Goal: Task Accomplishment & Management: Complete application form

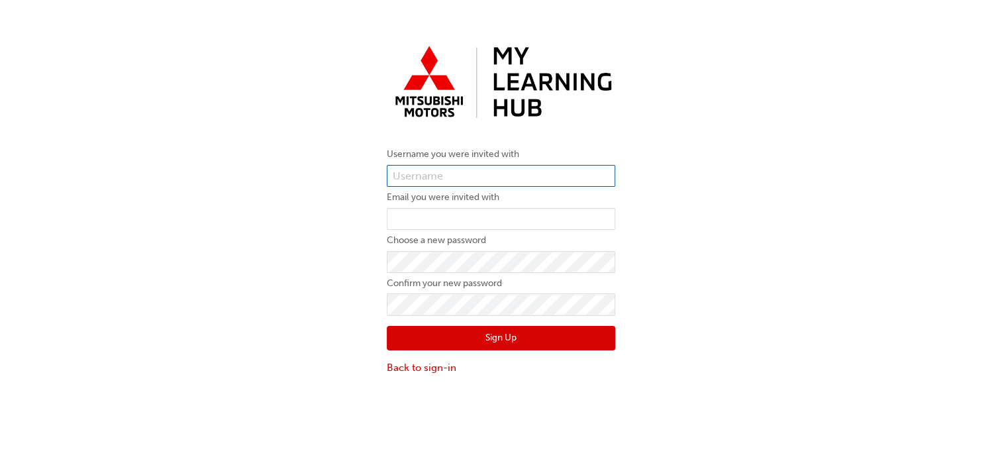
click at [399, 170] on input "text" at bounding box center [501, 176] width 228 height 23
paste input "[EMAIL_ADDRESS][DOMAIN_NAME]"
type input "[EMAIL_ADDRESS][DOMAIN_NAME]"
click at [349, 217] on div "Username you were invited with pradip_dhuray@lennock.com.au Email you were invi…" at bounding box center [501, 208] width 1002 height 356
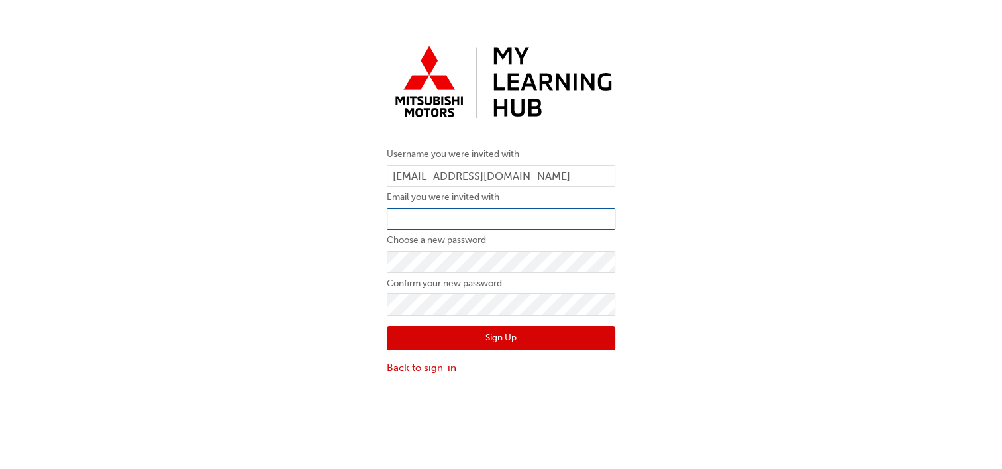
click at [399, 215] on input "email" at bounding box center [501, 219] width 228 height 23
paste input "[EMAIL_ADDRESS][DOMAIN_NAME]"
type input "[EMAIL_ADDRESS][DOMAIN_NAME]"
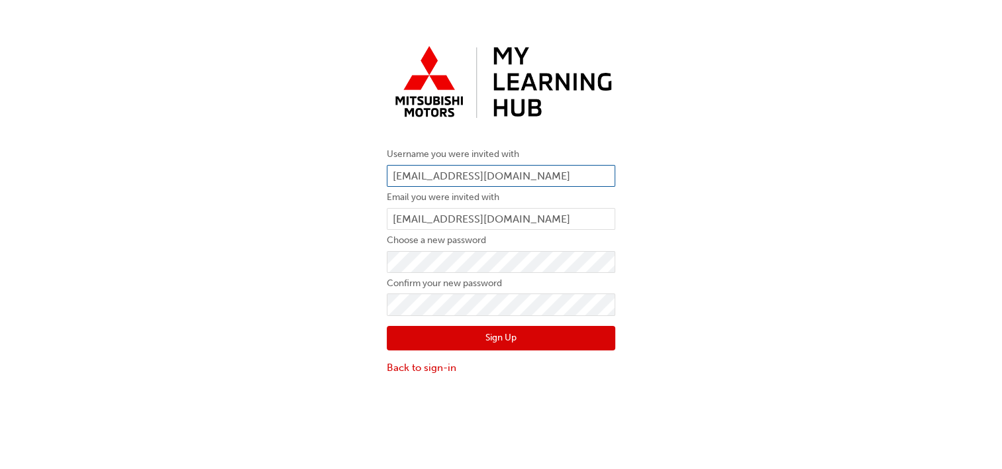
drag, startPoint x: 566, startPoint y: 173, endPoint x: 391, endPoint y: 177, distance: 174.9
click at [391, 177] on input "[EMAIL_ADDRESS][DOMAIN_NAME]" at bounding box center [501, 176] width 228 height 23
type input "[PERSON_NAME]"
click at [663, 177] on div "Username you were invited with PRADIP Email you were invited with pradip_dhuray…" at bounding box center [501, 208] width 1002 height 356
click at [497, 336] on button "Sign Up" at bounding box center [501, 338] width 228 height 25
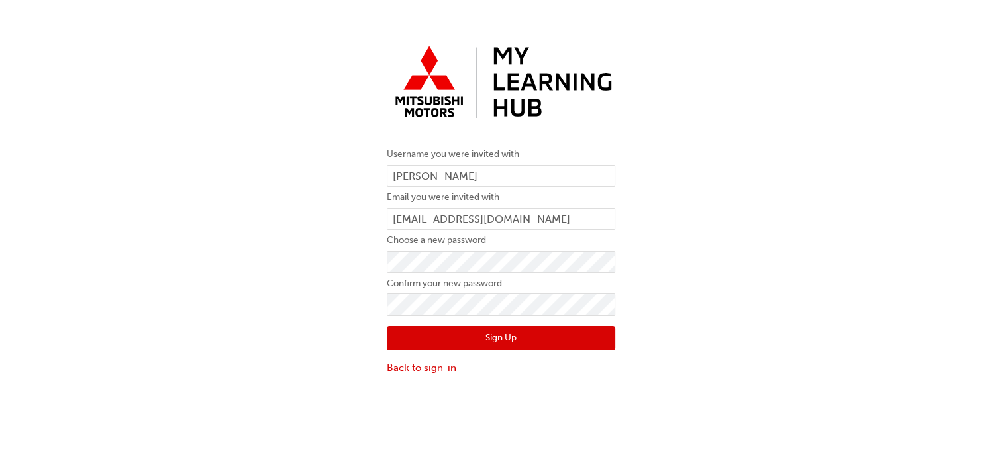
click at [507, 336] on button "Sign Up" at bounding box center [501, 338] width 228 height 25
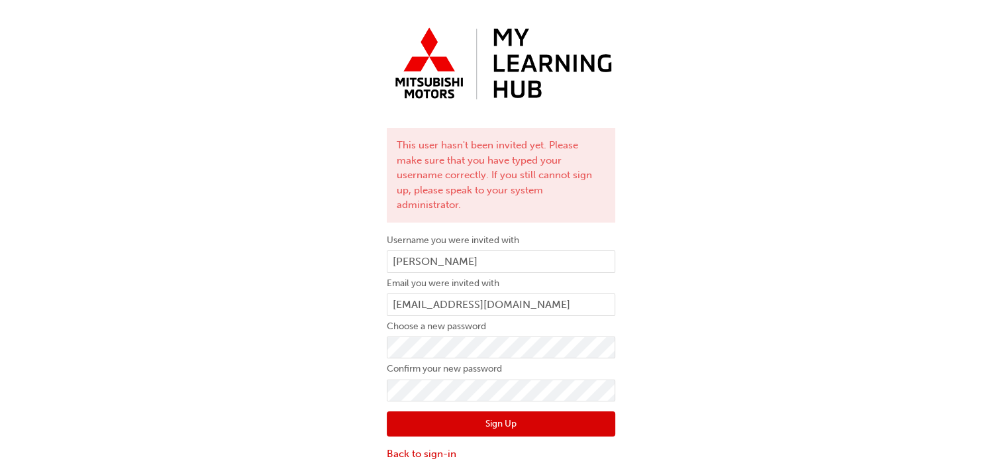
scroll to position [29, 0]
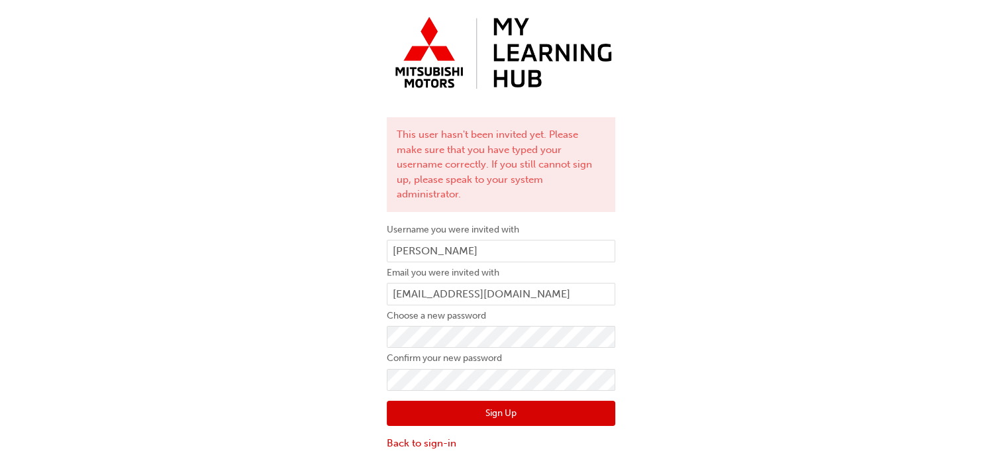
click at [517, 401] on button "Sign Up" at bounding box center [501, 413] width 228 height 25
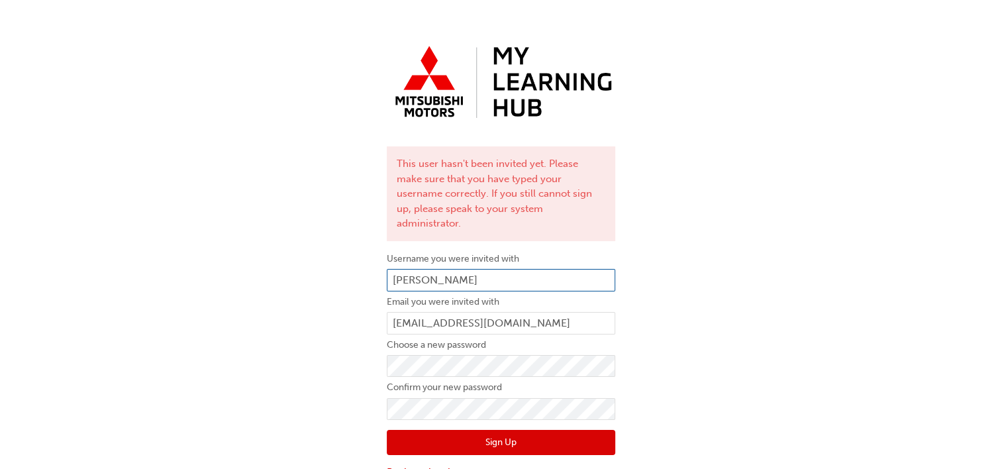
drag, startPoint x: 442, startPoint y: 261, endPoint x: 387, endPoint y: 264, distance: 55.1
click at [387, 269] on input "[PERSON_NAME]" at bounding box center [501, 280] width 228 height 23
paste input "0005987968"
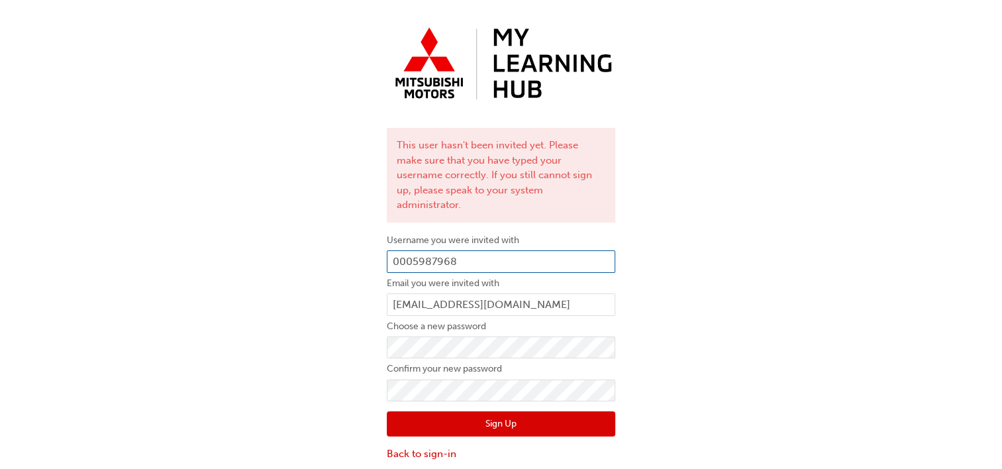
scroll to position [29, 0]
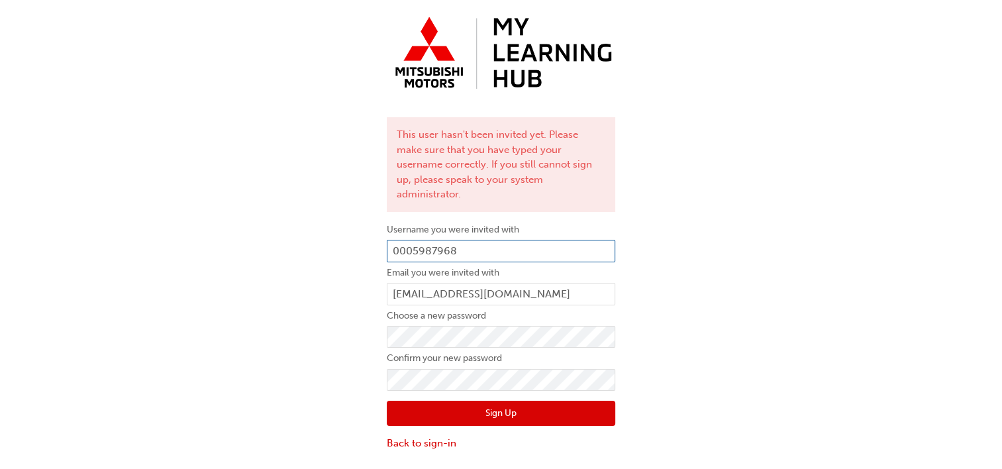
type input "0005987968"
click at [507, 401] on button "Sign Up" at bounding box center [501, 413] width 228 height 25
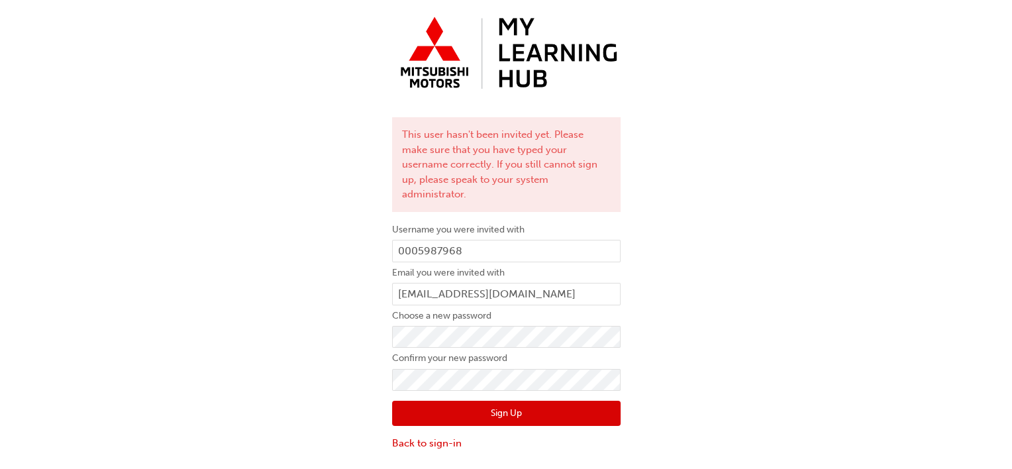
scroll to position [0, 0]
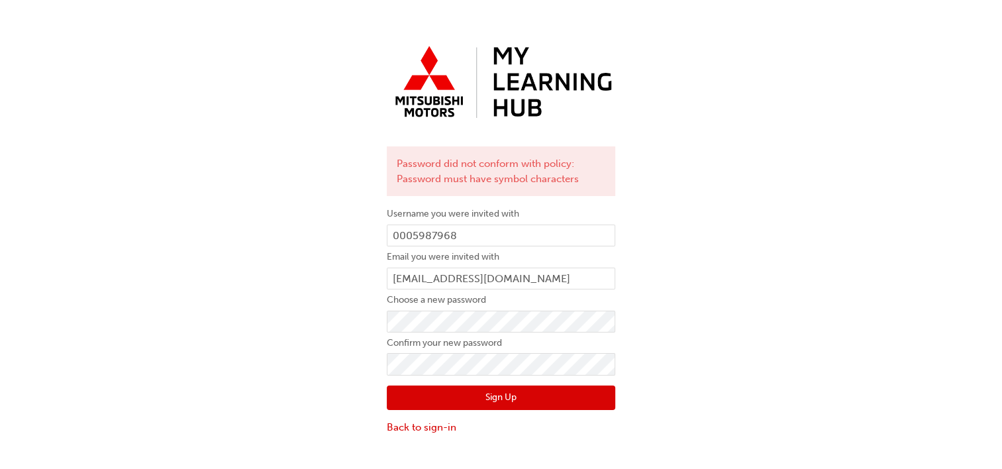
click at [491, 393] on button "Sign Up" at bounding box center [501, 397] width 228 height 25
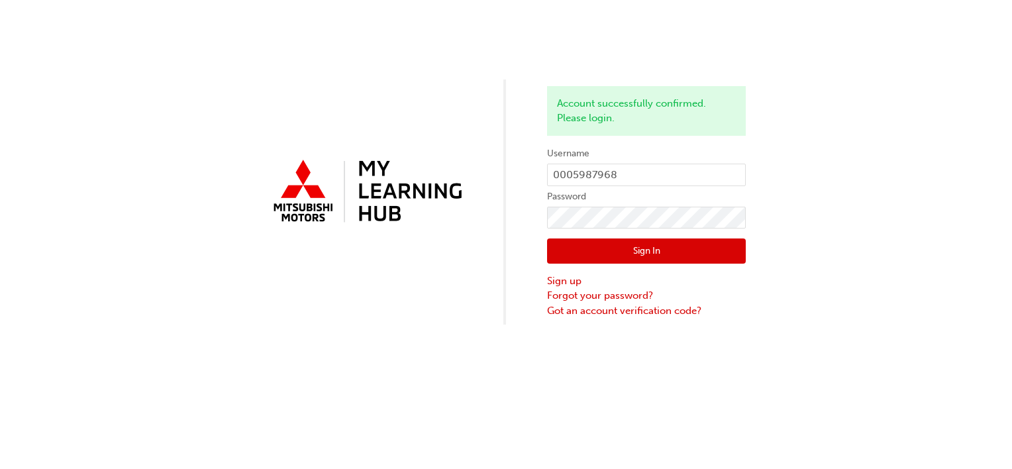
click at [646, 251] on button "Sign In" at bounding box center [646, 250] width 199 height 25
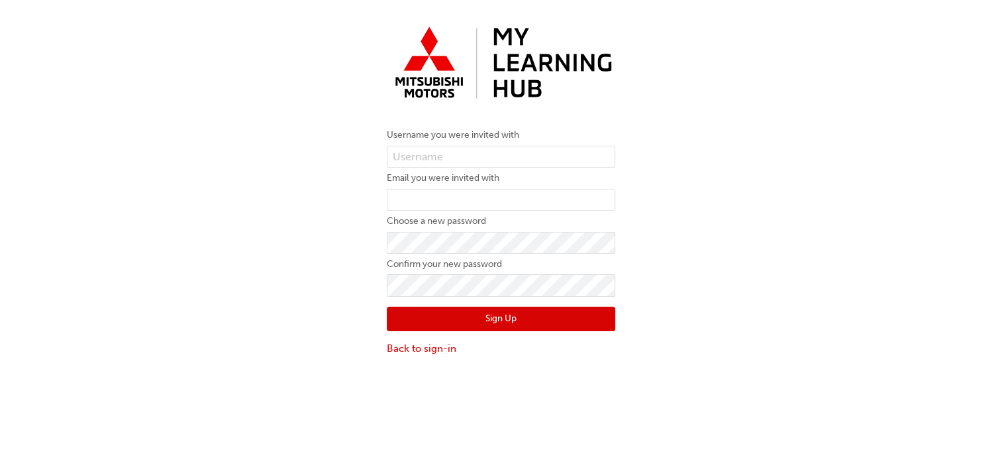
scroll to position [29, 0]
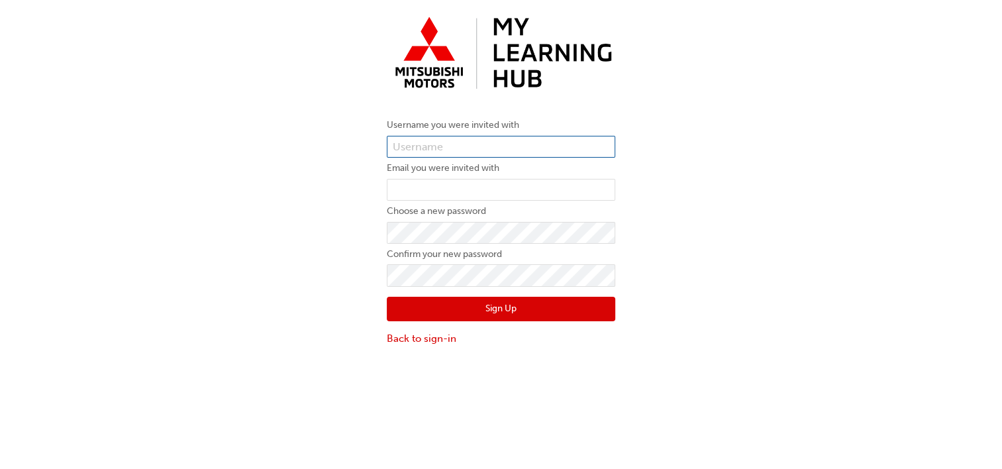
type input "[PERSON_NAME]"
click at [495, 313] on button "Sign Up" at bounding box center [501, 309] width 228 height 25
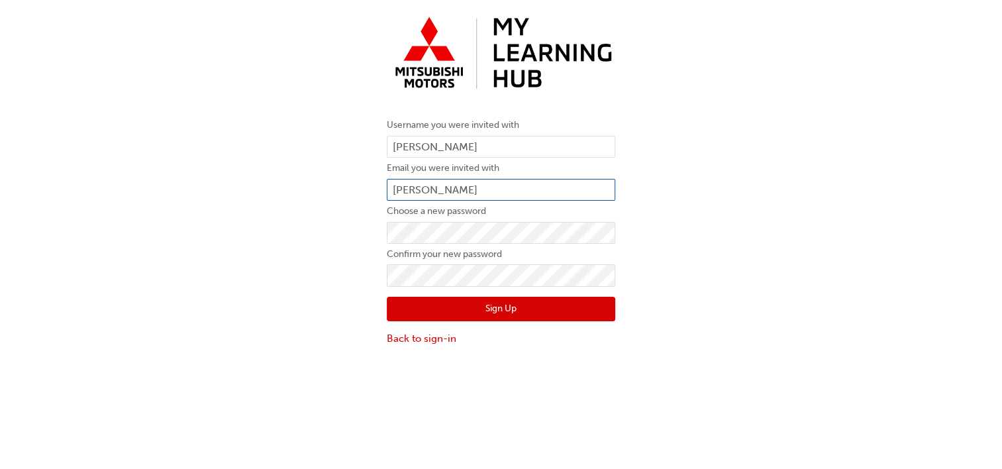
click at [439, 185] on input "[PERSON_NAME]" at bounding box center [501, 190] width 228 height 23
drag, startPoint x: 439, startPoint y: 185, endPoint x: 377, endPoint y: 185, distance: 62.3
click at [377, 185] on div "Username you were invited with [PERSON_NAME] Email you were invited with [PERSO…" at bounding box center [501, 179] width 248 height 356
type input "[EMAIL_ADDRESS][DOMAIN_NAME]"
click at [509, 313] on button "Sign Up" at bounding box center [501, 309] width 228 height 25
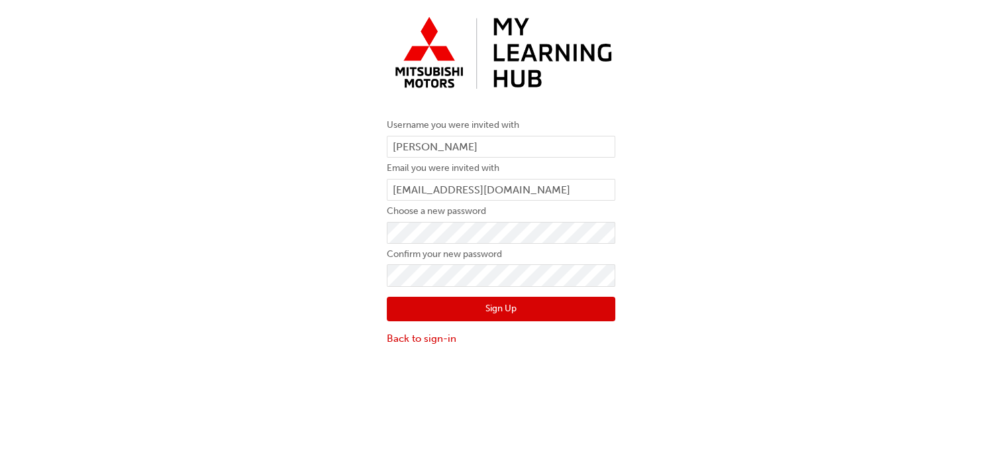
scroll to position [0, 0]
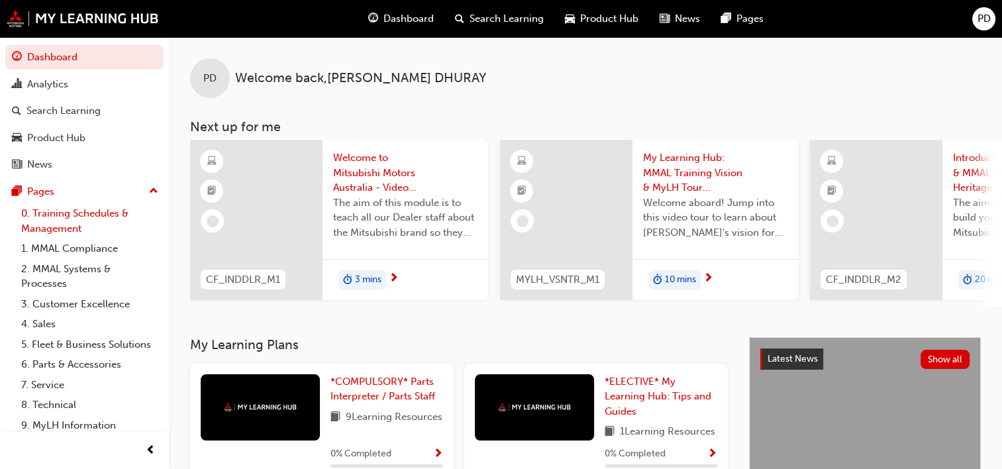
click at [66, 223] on link "0. Training Schedules & Management" at bounding box center [90, 220] width 148 height 35
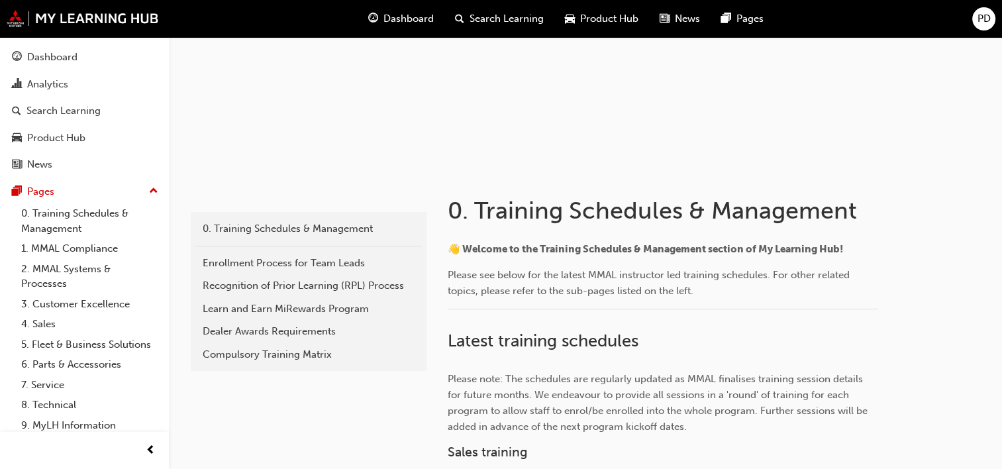
scroll to position [199, 0]
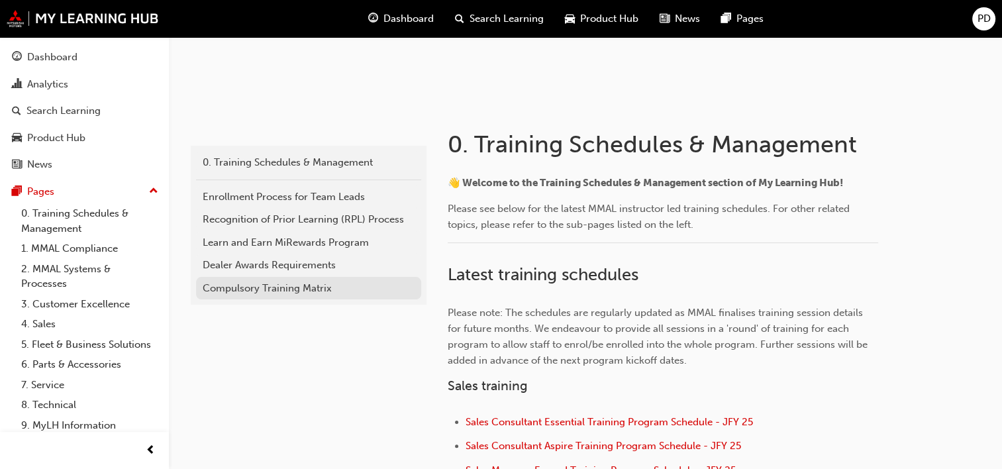
click at [315, 291] on div "Compulsory Training Matrix" at bounding box center [309, 288] width 212 height 15
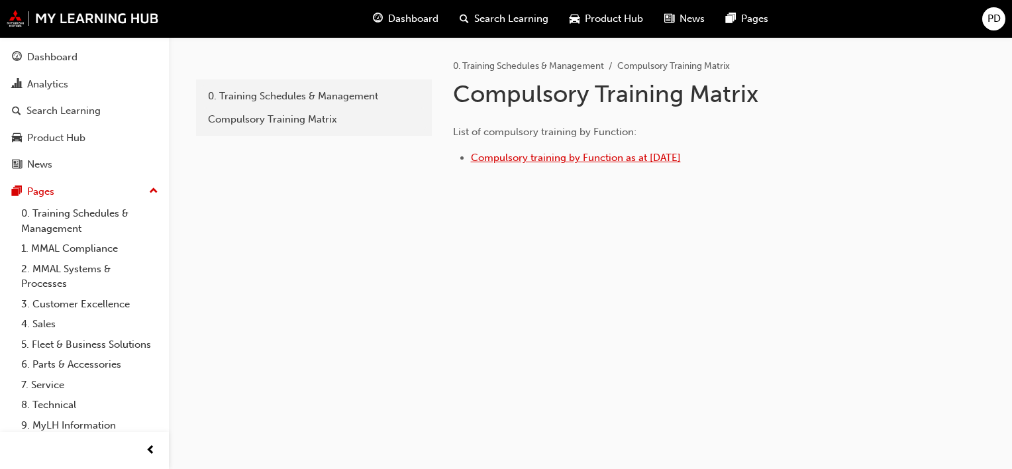
click at [559, 157] on span "Compulsory training by Function as at 30 June 2025" at bounding box center [576, 158] width 210 height 12
